Goal: Task Accomplishment & Management: Manage account settings

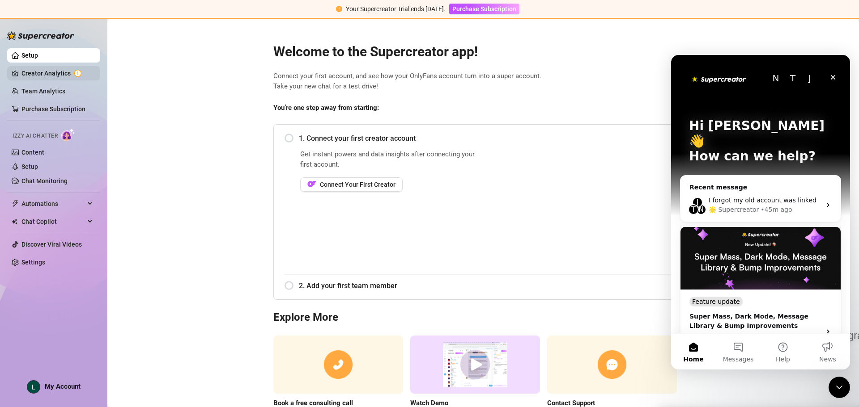
scroll to position [50, 0]
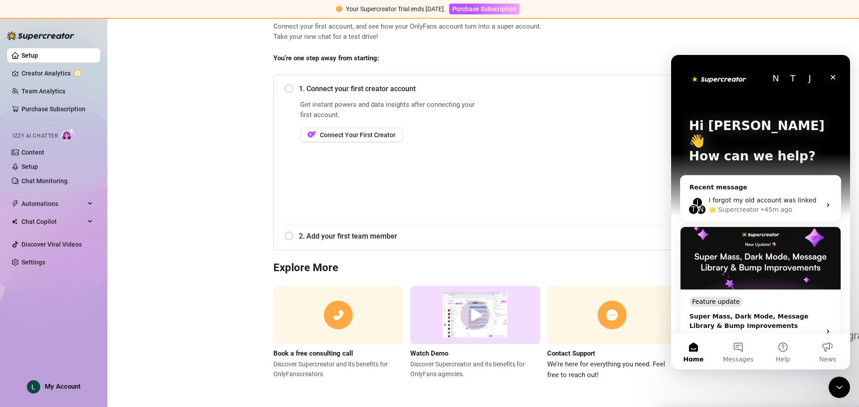
click at [835, 72] on div "Close" at bounding box center [833, 77] width 16 height 16
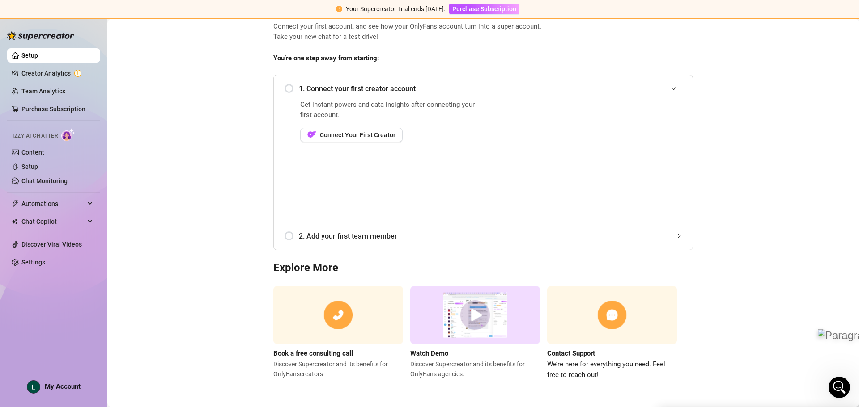
scroll to position [0, 0]
click at [28, 266] on link "Settings" at bounding box center [33, 262] width 24 height 7
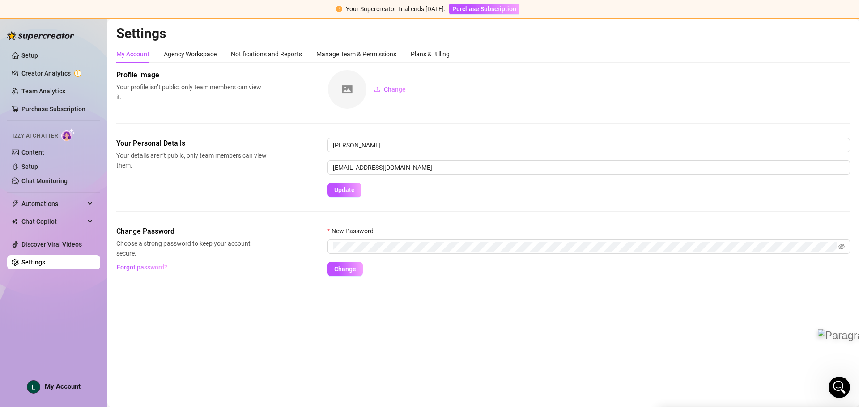
click at [51, 380] on div "Setup Creator Analytics Team Analytics Purchase Subscription Izzy AI Chatter Co…" at bounding box center [53, 208] width 93 height 381
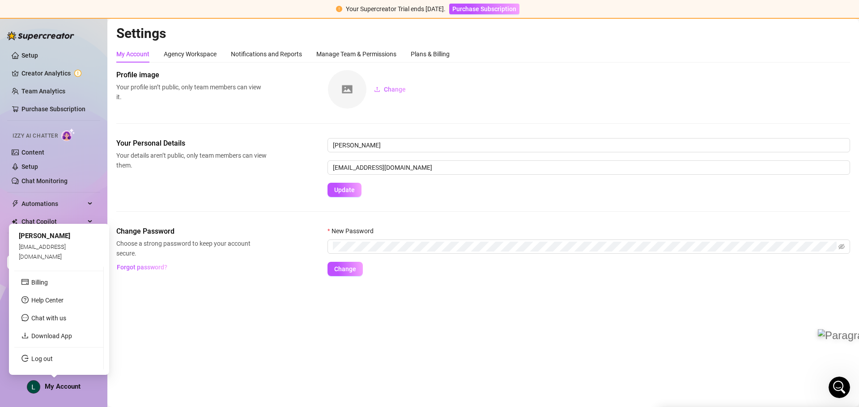
click at [52, 387] on span "My Account" at bounding box center [63, 387] width 36 height 8
click at [66, 254] on span "lizziestar6922@gmail.com" at bounding box center [42, 251] width 47 height 17
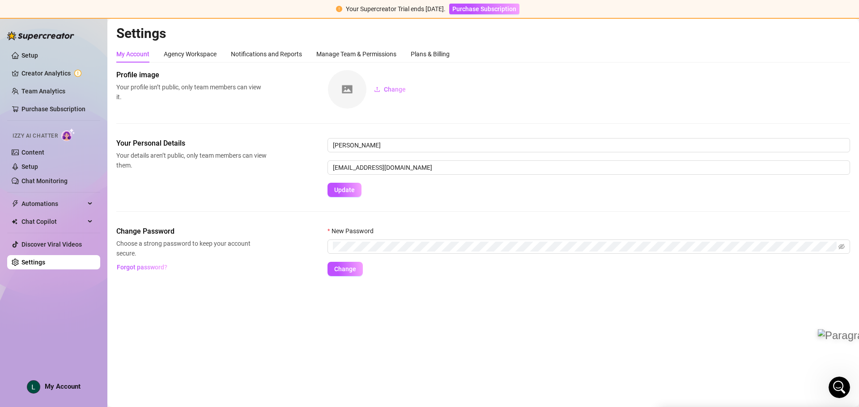
click at [21, 264] on link "Settings" at bounding box center [33, 262] width 24 height 7
click at [36, 63] on ul "Setup Creator Analytics Team Analytics Purchase Subscription Izzy AI Chatter Co…" at bounding box center [53, 159] width 93 height 229
drag, startPoint x: 36, startPoint y: 63, endPoint x: 47, endPoint y: 80, distance: 20.7
click at [36, 63] on ul "Setup Creator Analytics Team Analytics Purchase Subscription Izzy AI Chatter Co…" at bounding box center [53, 159] width 93 height 229
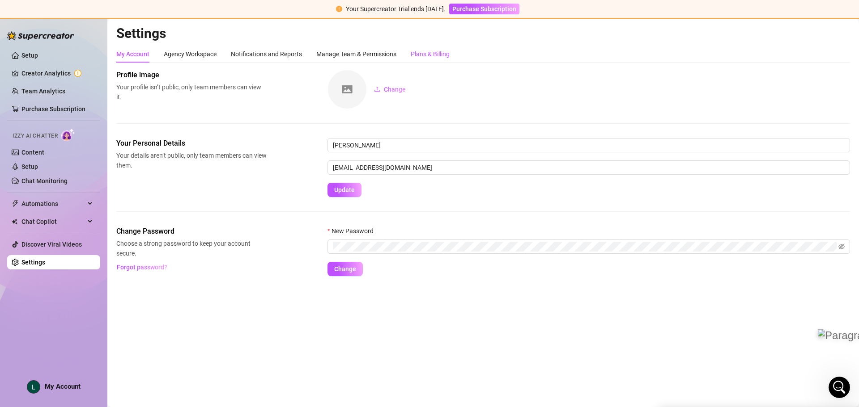
click at [447, 49] on div "Plans & Billing" at bounding box center [430, 54] width 39 height 10
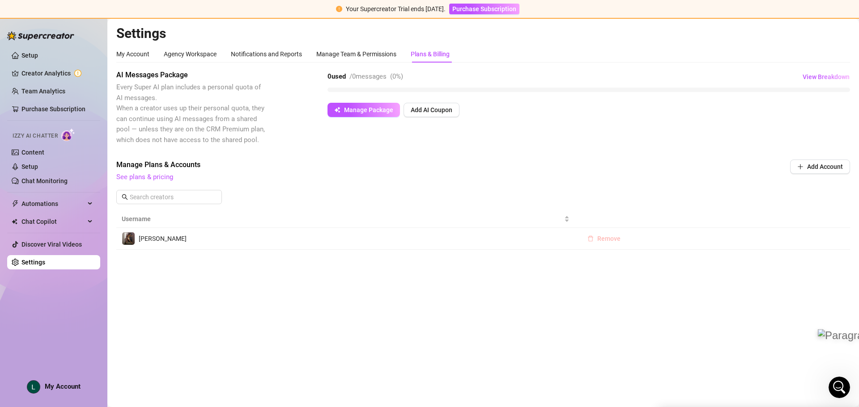
click at [601, 240] on span "Remove" at bounding box center [608, 238] width 23 height 7
click at [668, 215] on button "OK" at bounding box center [663, 215] width 15 height 11
click at [131, 52] on div "My Account" at bounding box center [132, 54] width 33 height 10
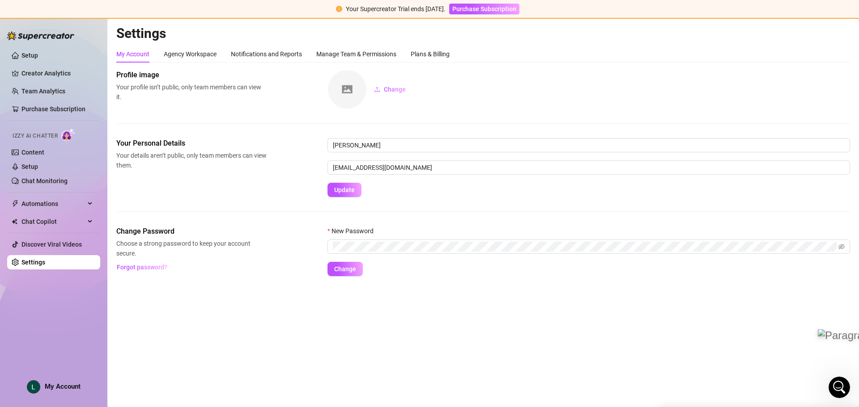
click at [62, 387] on span "My Account" at bounding box center [63, 387] width 36 height 8
click at [54, 394] on div "Setup Creator Analytics Team Analytics Purchase Subscription Izzy AI Chatter Co…" at bounding box center [53, 208] width 93 height 381
click at [56, 382] on div "My Account" at bounding box center [54, 387] width 54 height 13
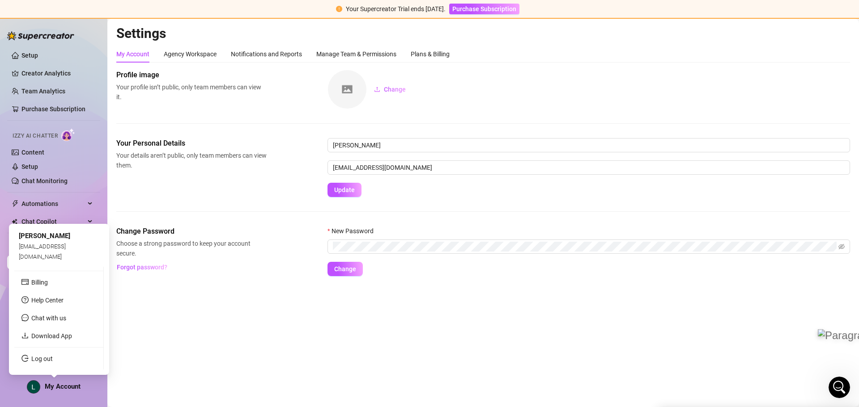
click at [28, 255] on span "lizziestar6922@gmail.com" at bounding box center [42, 251] width 47 height 17
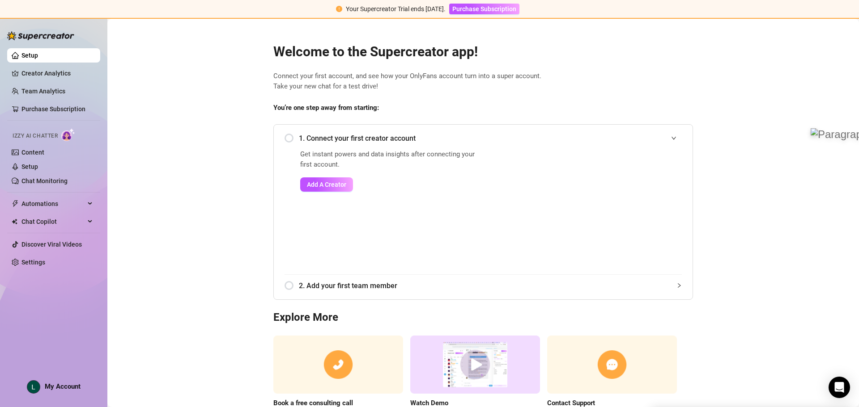
scroll to position [50, 0]
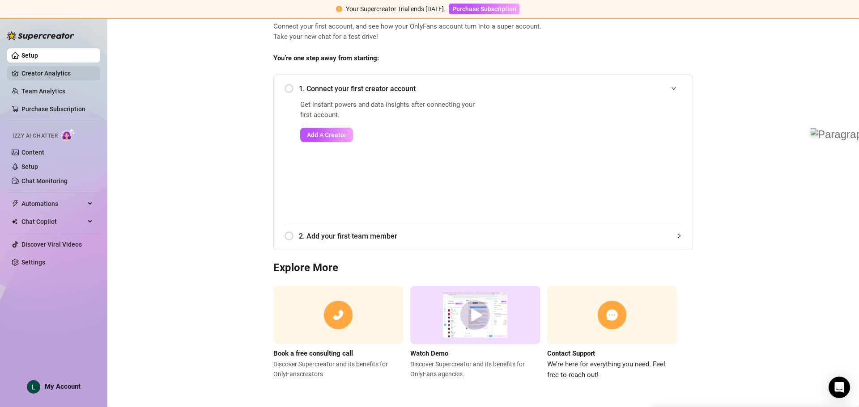
click at [55, 68] on link "Creator Analytics" at bounding box center [57, 73] width 72 height 14
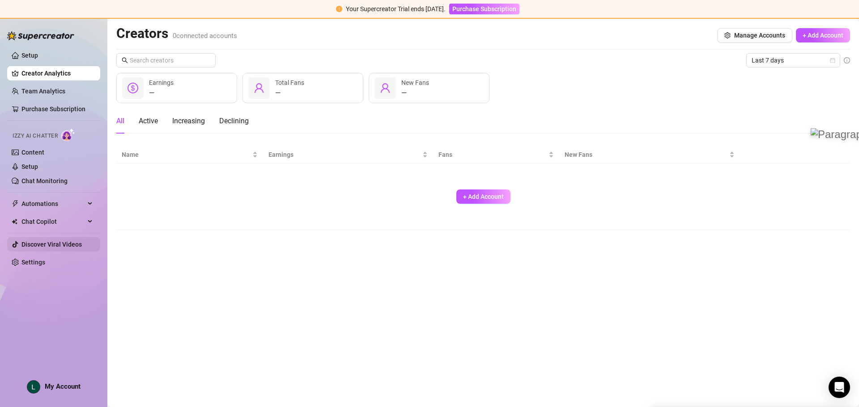
click at [31, 246] on link "Discover Viral Videos" at bounding box center [51, 244] width 60 height 7
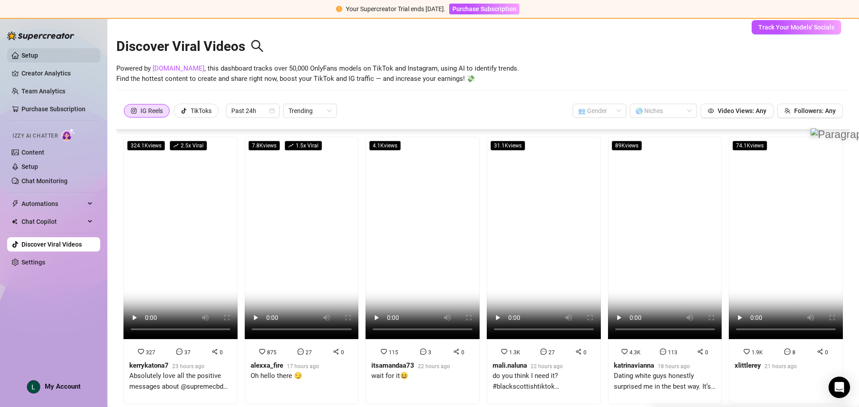
click at [22, 47] on ul "Setup Creator Analytics Team Analytics Purchase Subscription Izzy AI Chatter Co…" at bounding box center [53, 159] width 93 height 229
click at [28, 57] on link "Setup" at bounding box center [29, 55] width 17 height 7
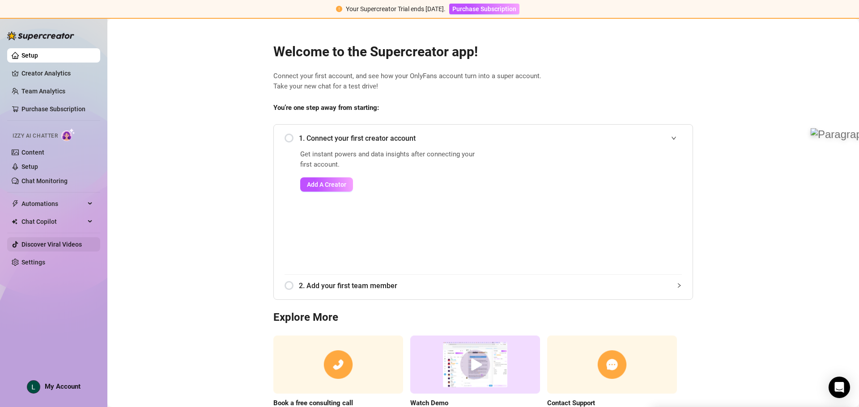
click at [57, 244] on link "Discover Viral Videos" at bounding box center [51, 244] width 60 height 7
